Goal: Find specific page/section: Find specific page/section

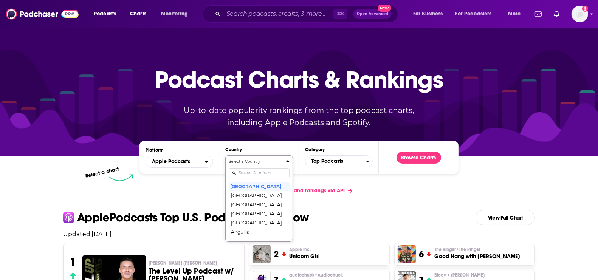
click at [257, 173] on input "Countries" at bounding box center [259, 173] width 61 height 10
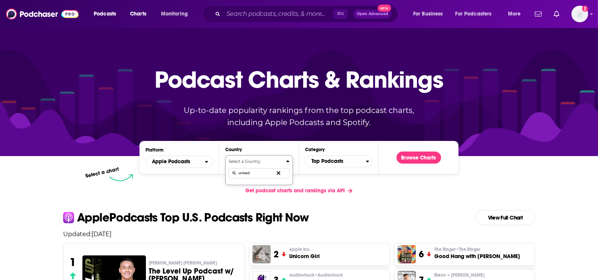
click at [225, 155] on button "Select a Country unired" at bounding box center [259, 170] width 68 height 30
drag, startPoint x: 250, startPoint y: 172, endPoint x: 226, endPoint y: 171, distance: 23.9
click at [226, 171] on button "Select a Country unired arab" at bounding box center [259, 170] width 68 height 30
click at [225, 155] on button "Select a Country [GEOGRAPHIC_DATA]" at bounding box center [259, 170] width 68 height 30
type input "united arab"
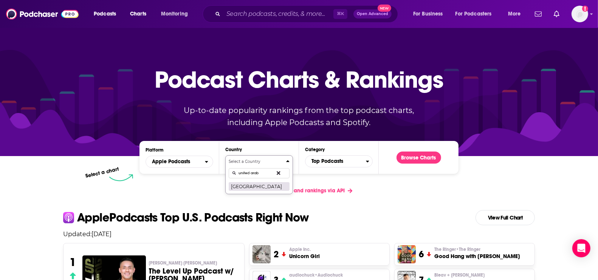
click at [259, 184] on button "[GEOGRAPHIC_DATA]" at bounding box center [259, 186] width 61 height 9
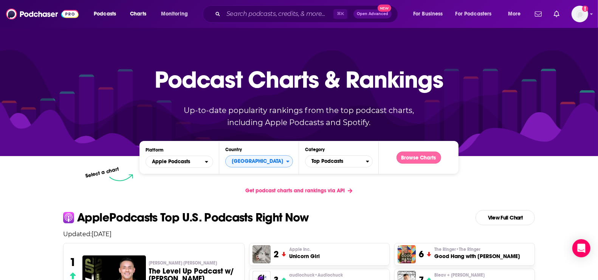
click at [414, 161] on button "Browse Charts" at bounding box center [419, 158] width 45 height 12
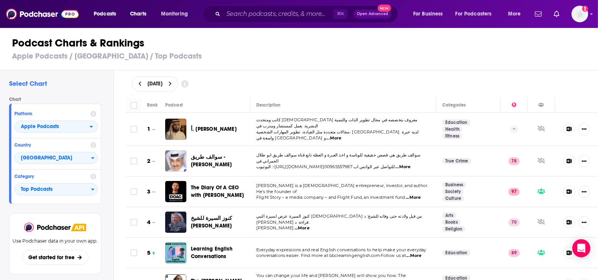
click at [139, 85] on icon at bounding box center [139, 83] width 3 height 5
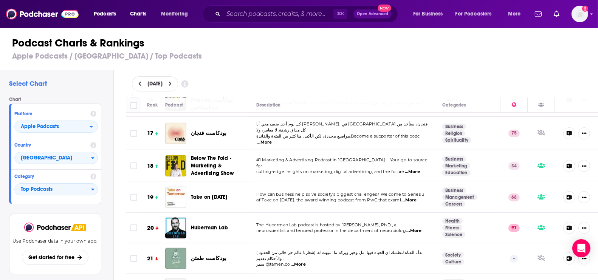
scroll to position [550, 0]
